Goal: Information Seeking & Learning: Learn about a topic

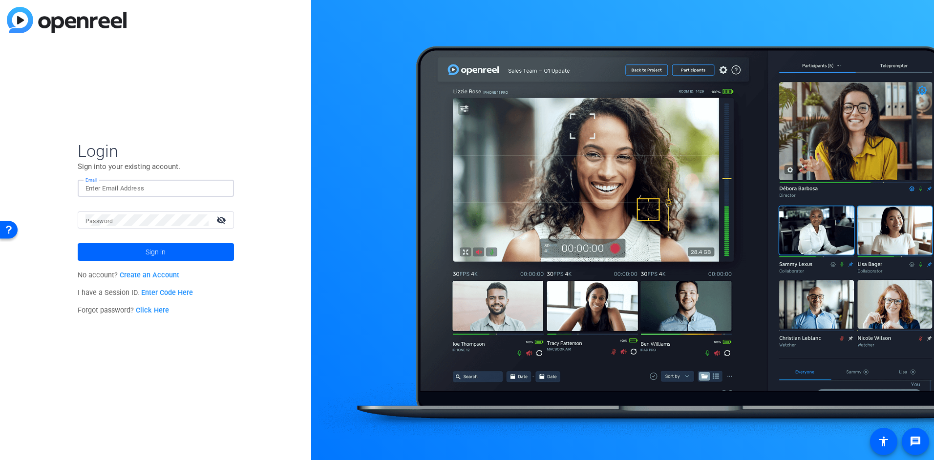
click at [175, 185] on input "Email" at bounding box center [156, 189] width 141 height 12
paste input "[PERSON_NAME][EMAIL_ADDRESS][PERSON_NAME][DOMAIN_NAME]"
type input "[PERSON_NAME][EMAIL_ADDRESS][PERSON_NAME][DOMAIN_NAME]"
click at [168, 253] on span at bounding box center [156, 251] width 156 height 23
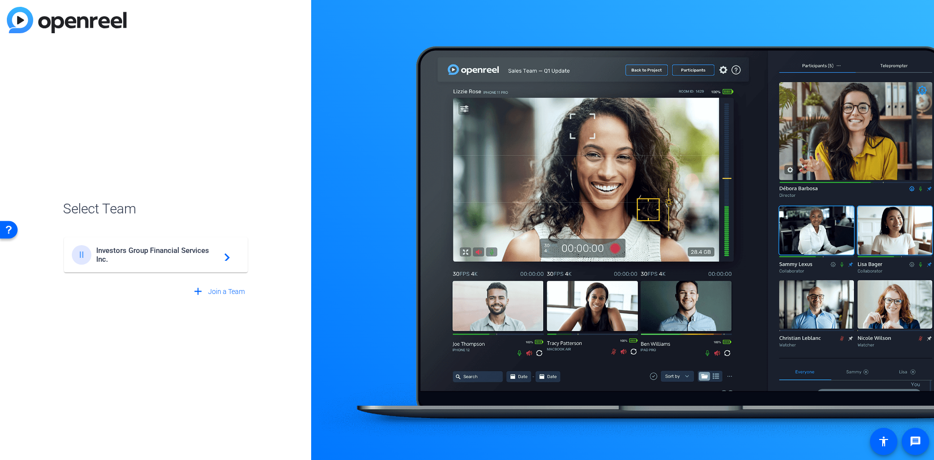
click at [165, 258] on span "Investors Group Financial Services Inc." at bounding box center [157, 255] width 122 height 18
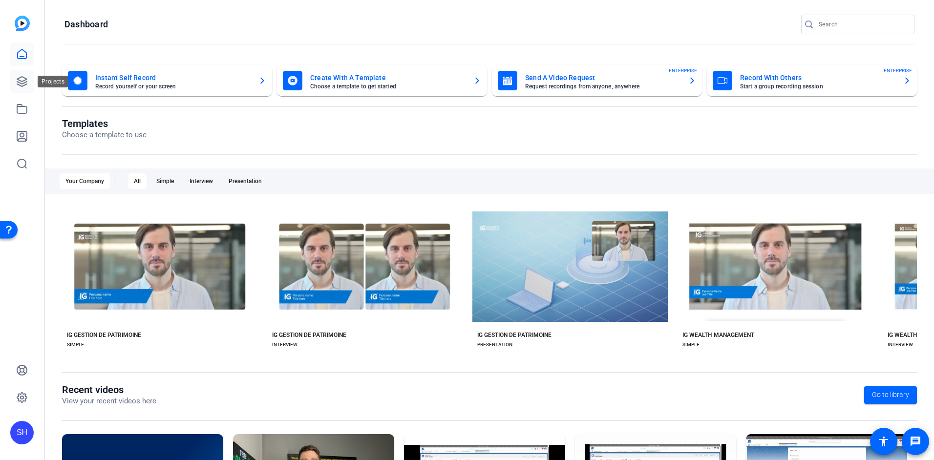
click at [24, 80] on icon at bounding box center [22, 82] width 10 height 10
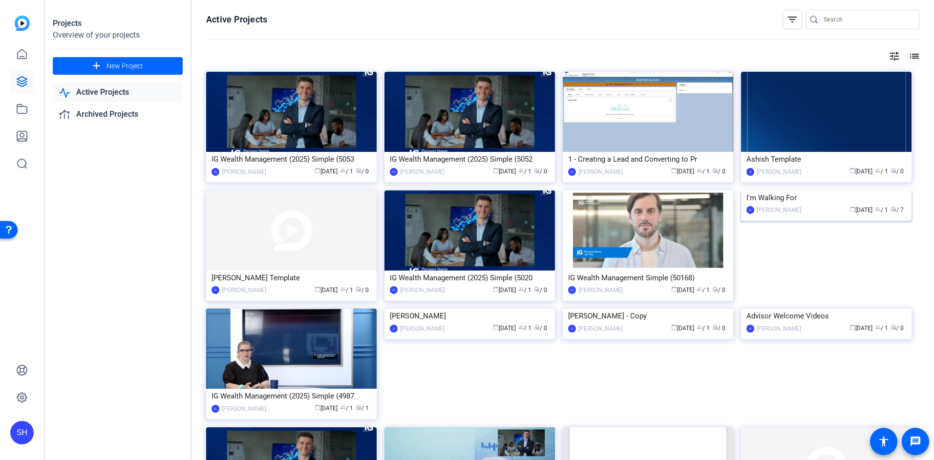
click at [807, 205] on div "I'm Walking For" at bounding box center [827, 198] width 160 height 15
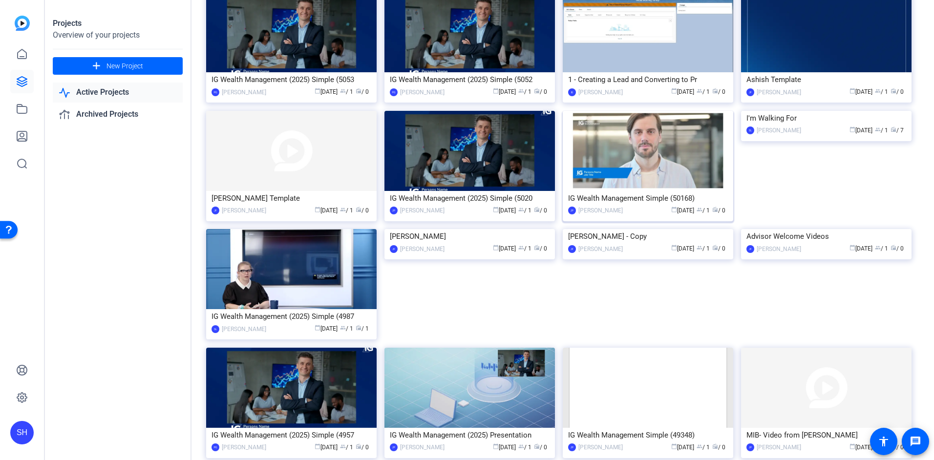
scroll to position [98, 0]
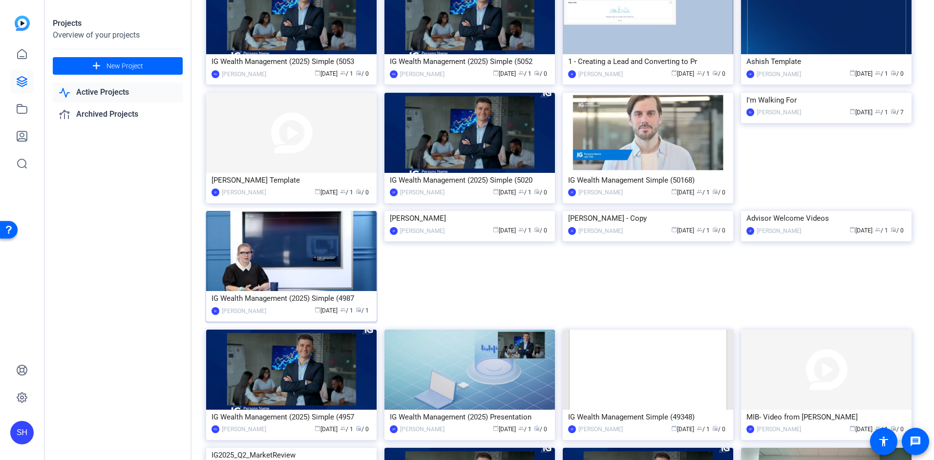
click at [331, 238] on img at bounding box center [291, 251] width 171 height 80
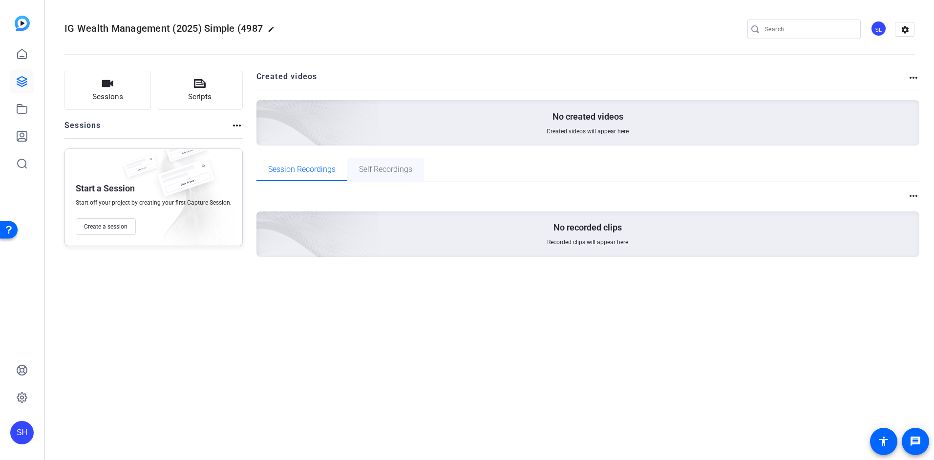
click at [397, 173] on span "Self Recordings" at bounding box center [385, 170] width 53 height 8
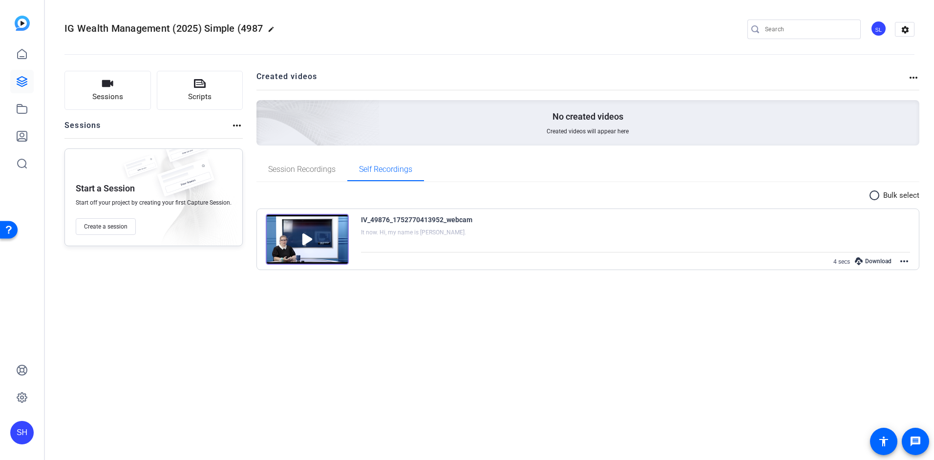
click at [305, 236] on img at bounding box center [307, 239] width 83 height 51
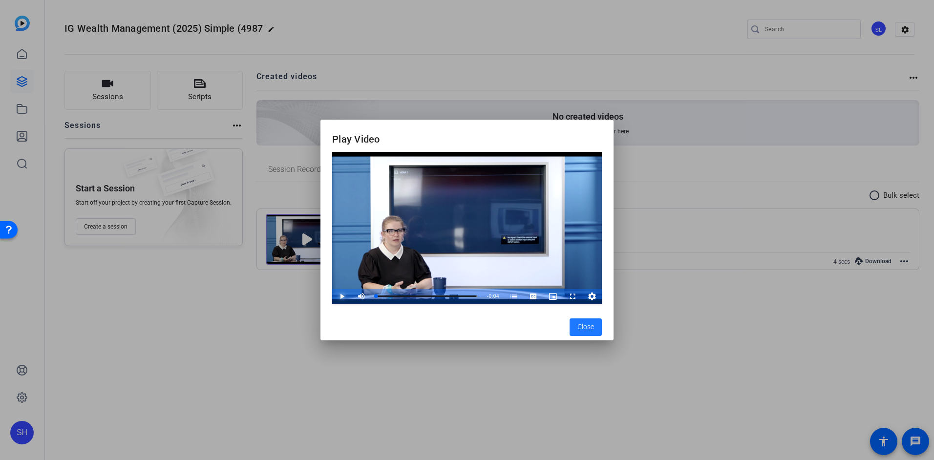
click at [332, 296] on span "Video Player" at bounding box center [332, 296] width 0 height 15
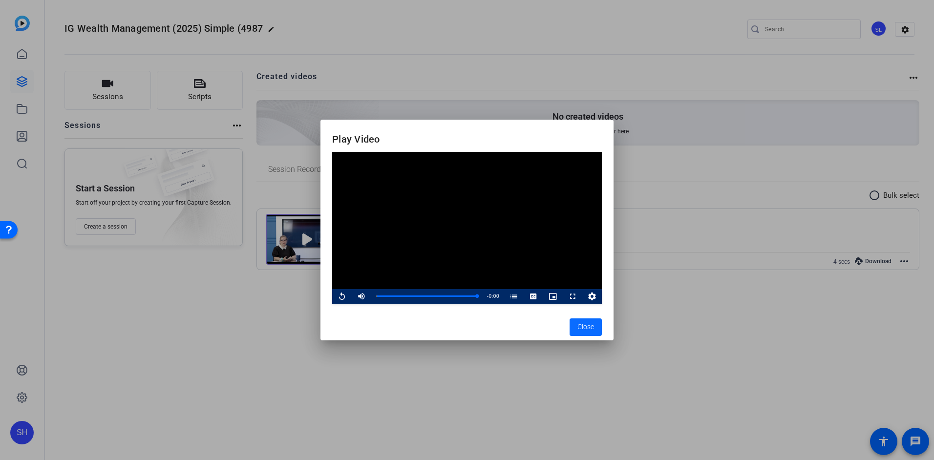
click at [584, 334] on span "button" at bounding box center [586, 327] width 32 height 23
